Goal: Find specific page/section: Find specific page/section

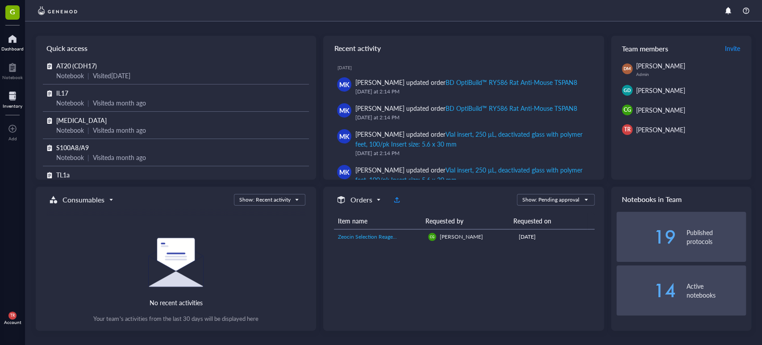
click at [14, 92] on div at bounding box center [13, 96] width 20 height 14
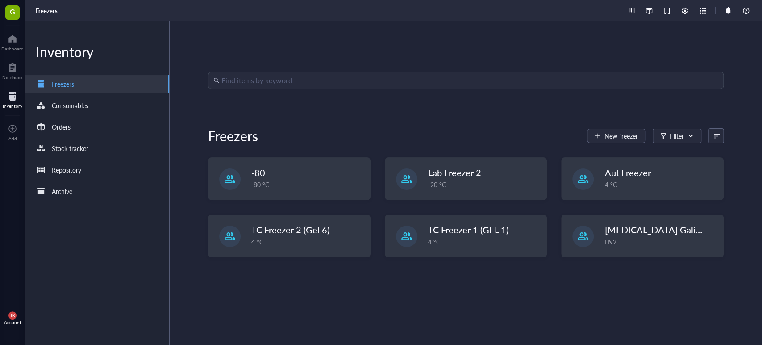
click at [282, 85] on input "search" at bounding box center [469, 80] width 497 height 17
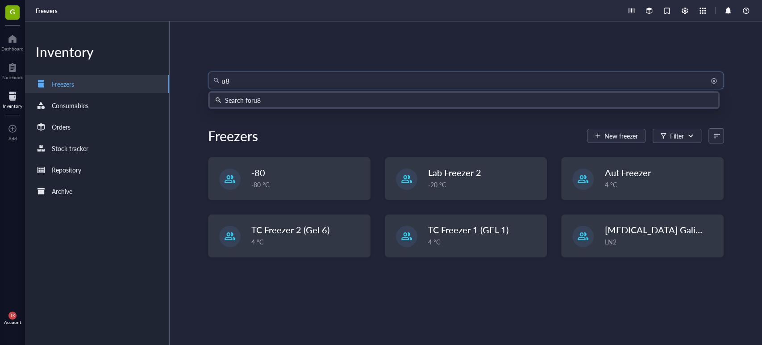
type input "u87"
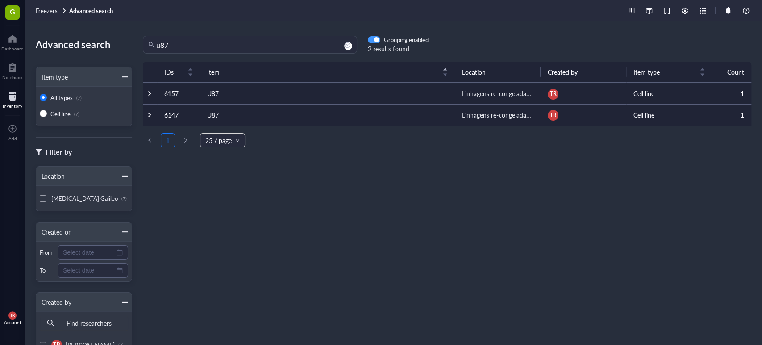
click at [372, 37] on span "button" at bounding box center [374, 40] width 12 height 6
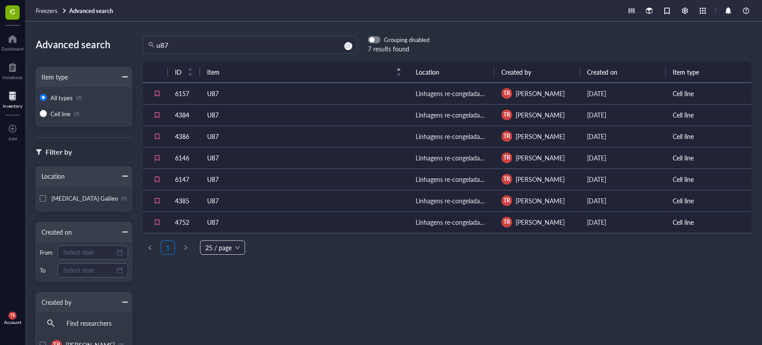
click at [367, 46] on div "Grouping disabled 7 results found" at bounding box center [393, 45] width 72 height 18
click at [371, 41] on div "button" at bounding box center [371, 40] width 5 height 5
